Goal: Navigation & Orientation: Find specific page/section

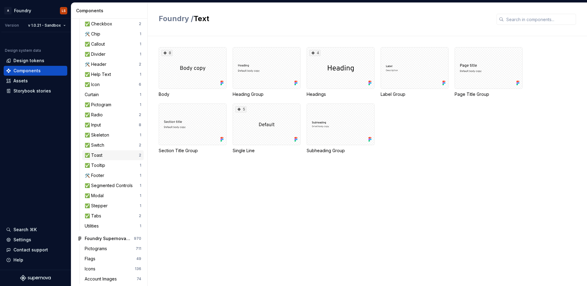
scroll to position [148, 0]
click at [104, 205] on div "✅ Stepper" at bounding box center [97, 206] width 25 height 6
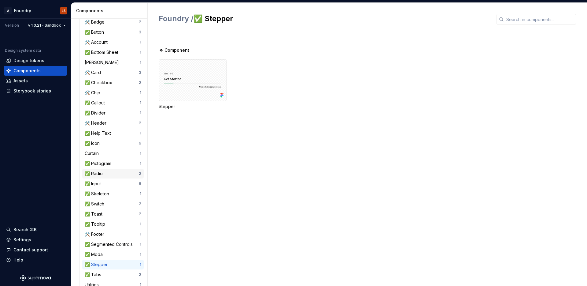
scroll to position [83, 0]
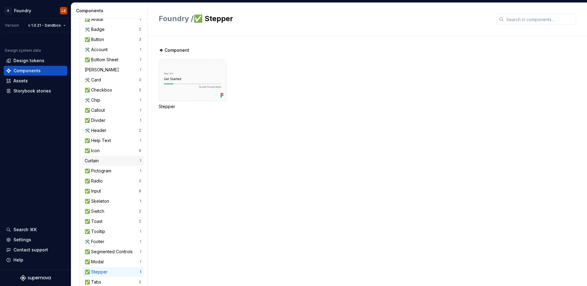
click at [99, 161] on div "Curtain" at bounding box center [93, 160] width 17 height 6
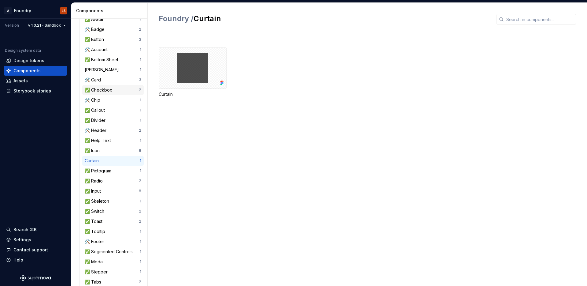
click at [108, 88] on div "✅ Checkbox" at bounding box center [100, 90] width 30 height 6
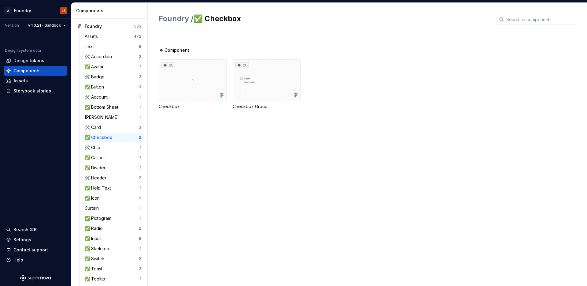
scroll to position [31, 0]
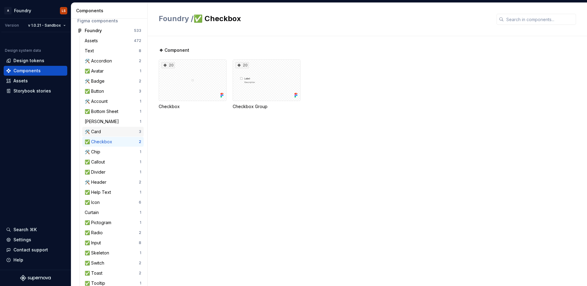
click at [108, 129] on div "🛠️ Card" at bounding box center [112, 131] width 54 height 6
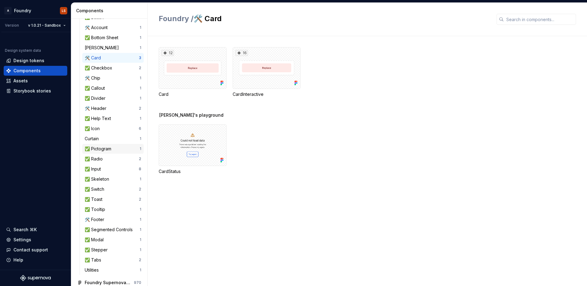
scroll to position [108, 0]
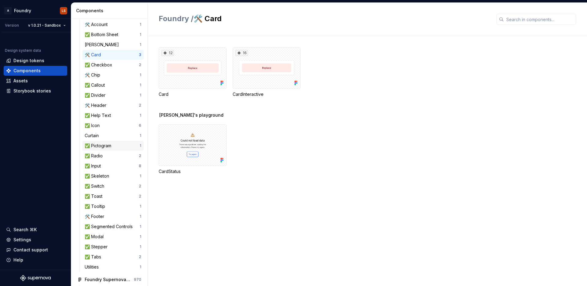
click at [107, 147] on div "✅ Pictogram" at bounding box center [99, 145] width 29 height 6
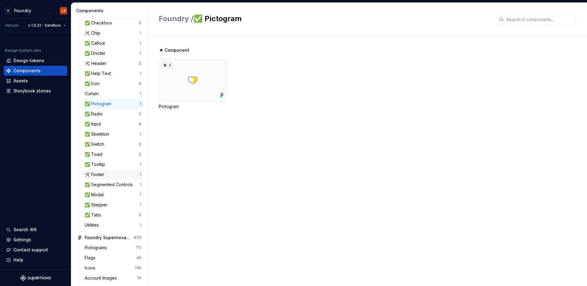
scroll to position [153, 0]
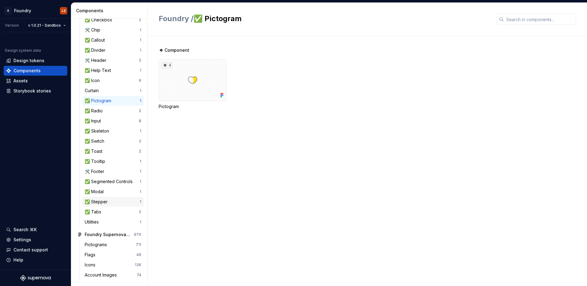
click at [108, 202] on div "✅ Stepper" at bounding box center [97, 201] width 25 height 6
